Goal: Task Accomplishment & Management: Use online tool/utility

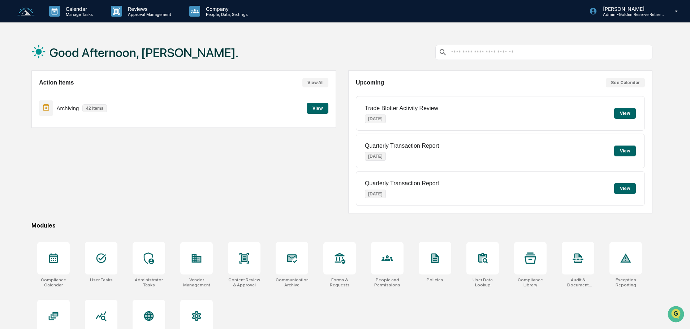
click at [323, 111] on button "View" at bounding box center [318, 108] width 22 height 11
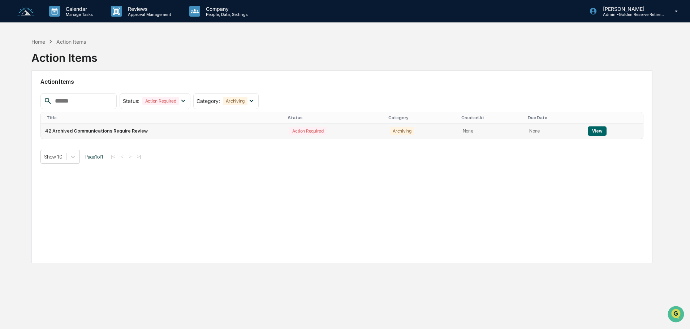
click at [593, 131] on button "View" at bounding box center [597, 130] width 18 height 9
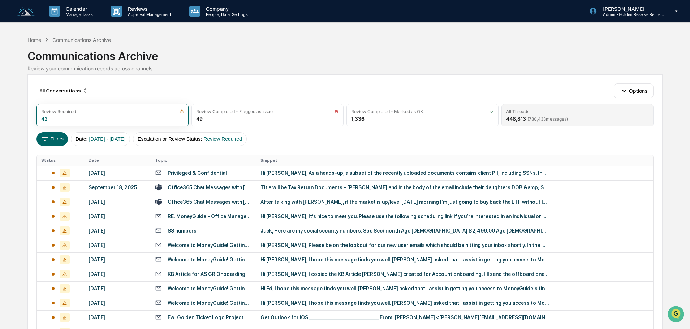
click at [559, 121] on span "( 780,433 messages)" at bounding box center [547, 118] width 40 height 5
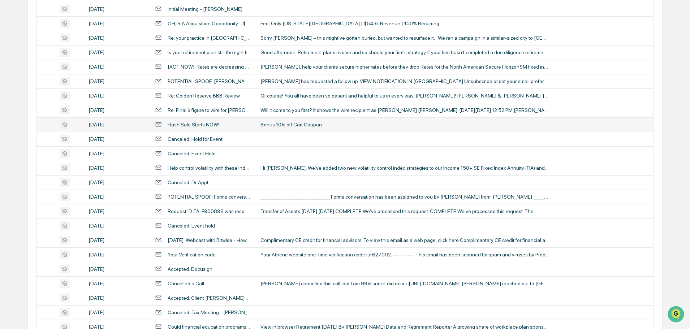
scroll to position [239, 0]
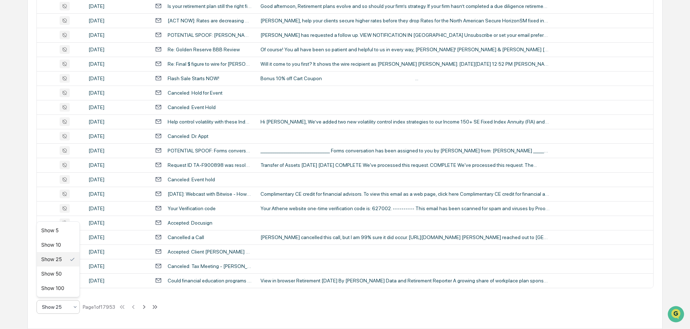
click at [71, 308] on div "Show 25" at bounding box center [55, 307] width 34 height 10
click at [68, 283] on div "Show 100" at bounding box center [58, 288] width 43 height 14
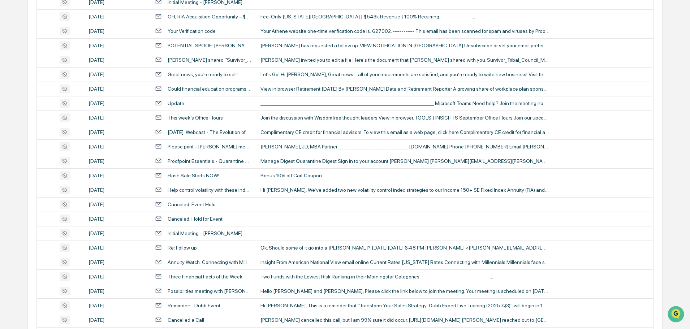
scroll to position [1322, 0]
